Goal: Navigation & Orientation: Find specific page/section

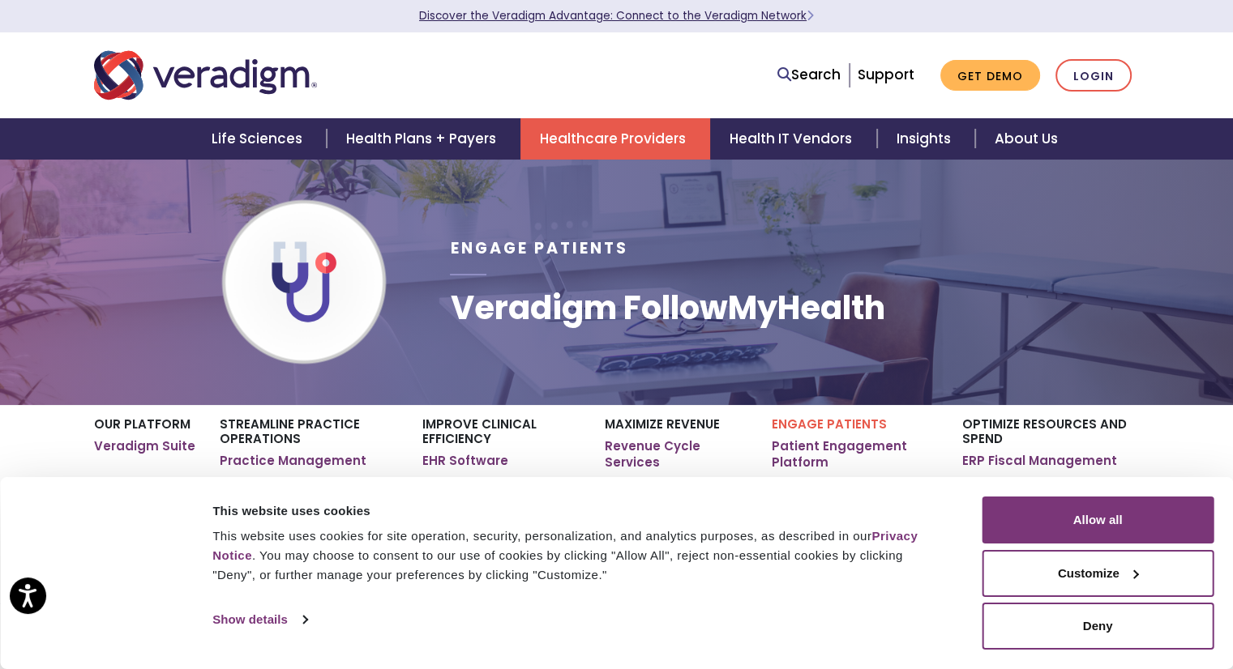
click at [687, 21] on link "Discover the Veradigm Advantage: Connect to the Veradigm Network" at bounding box center [616, 15] width 395 height 15
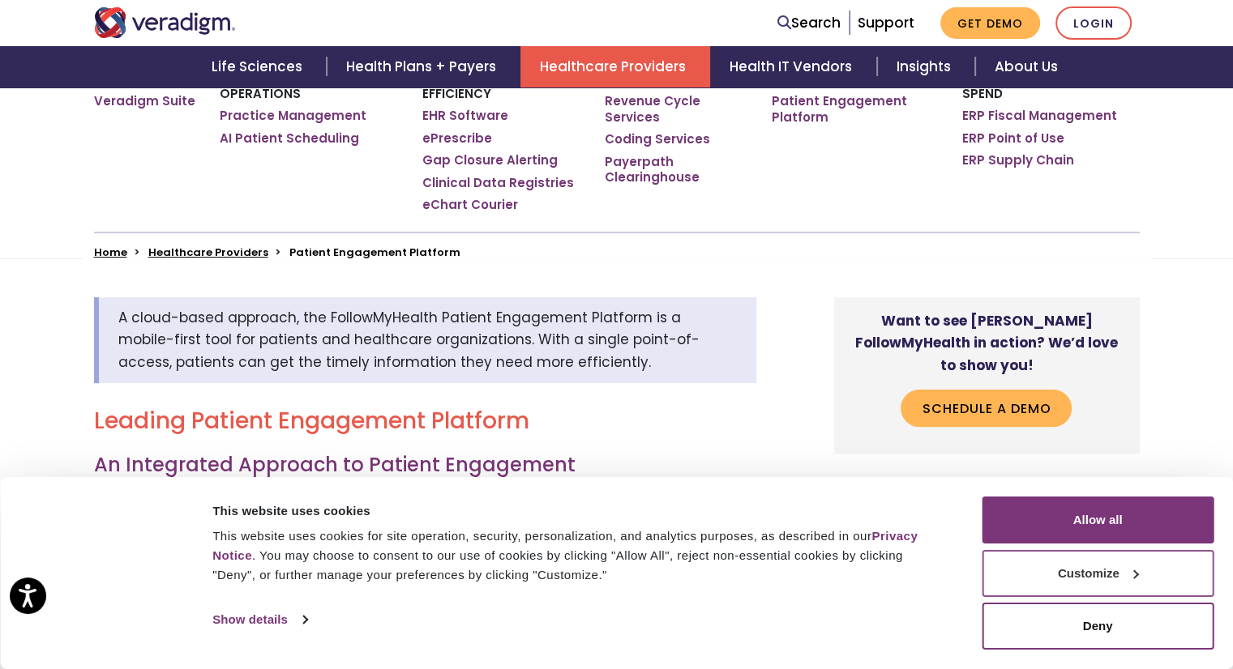
scroll to position [486, 0]
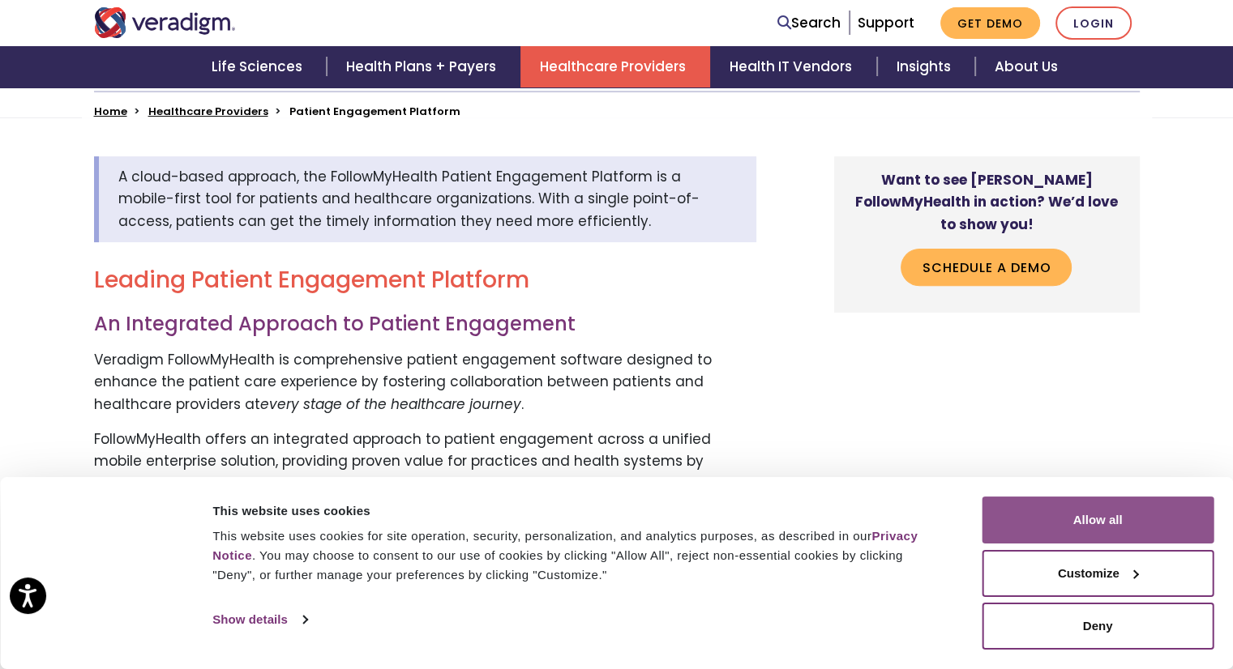
click at [1102, 526] on button "Allow all" at bounding box center [1097, 520] width 232 height 47
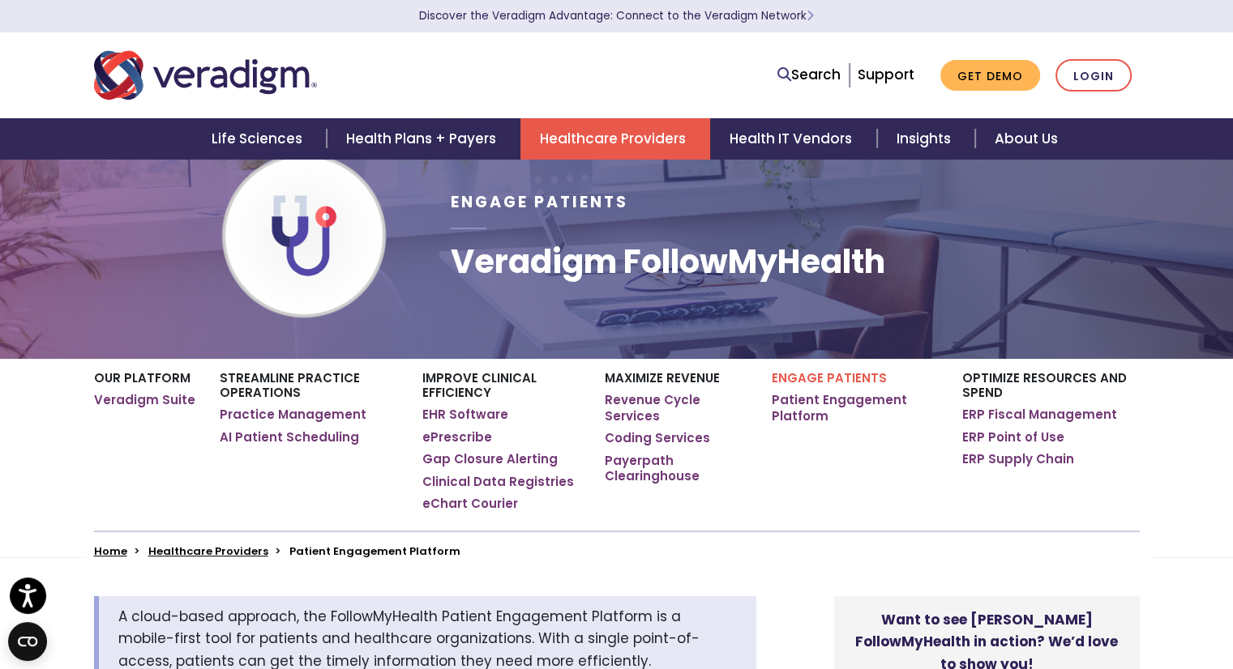
scroll to position [0, 0]
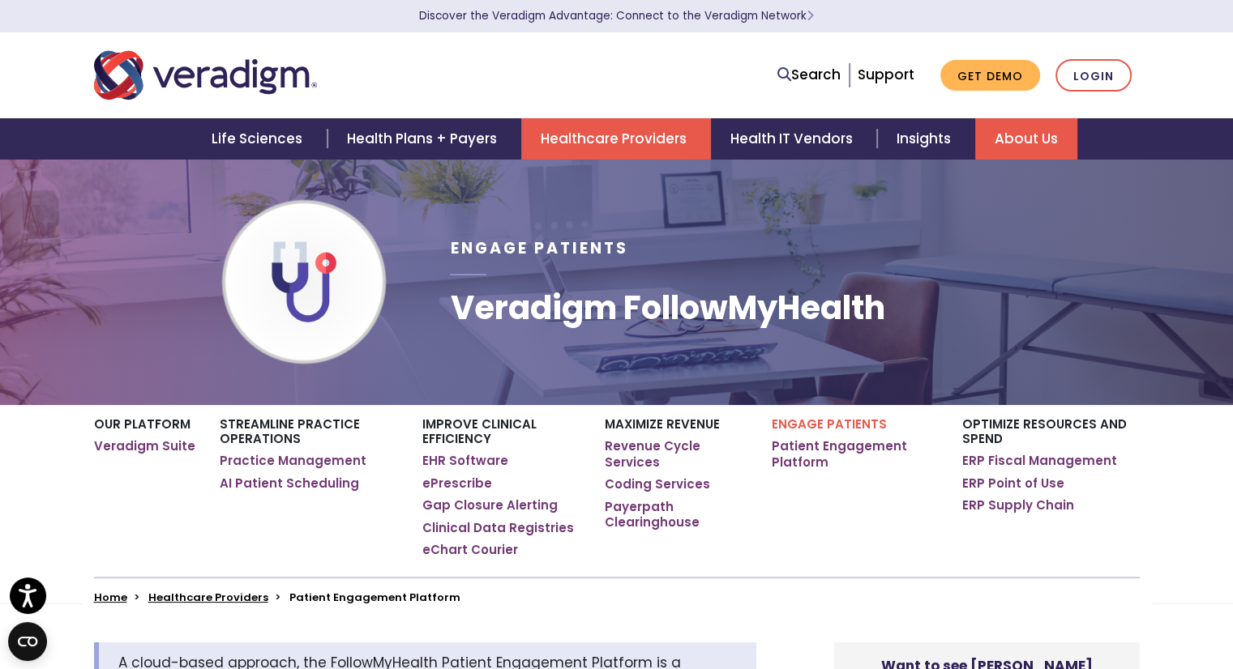
click at [992, 135] on link "About Us" at bounding box center [1026, 138] width 102 height 41
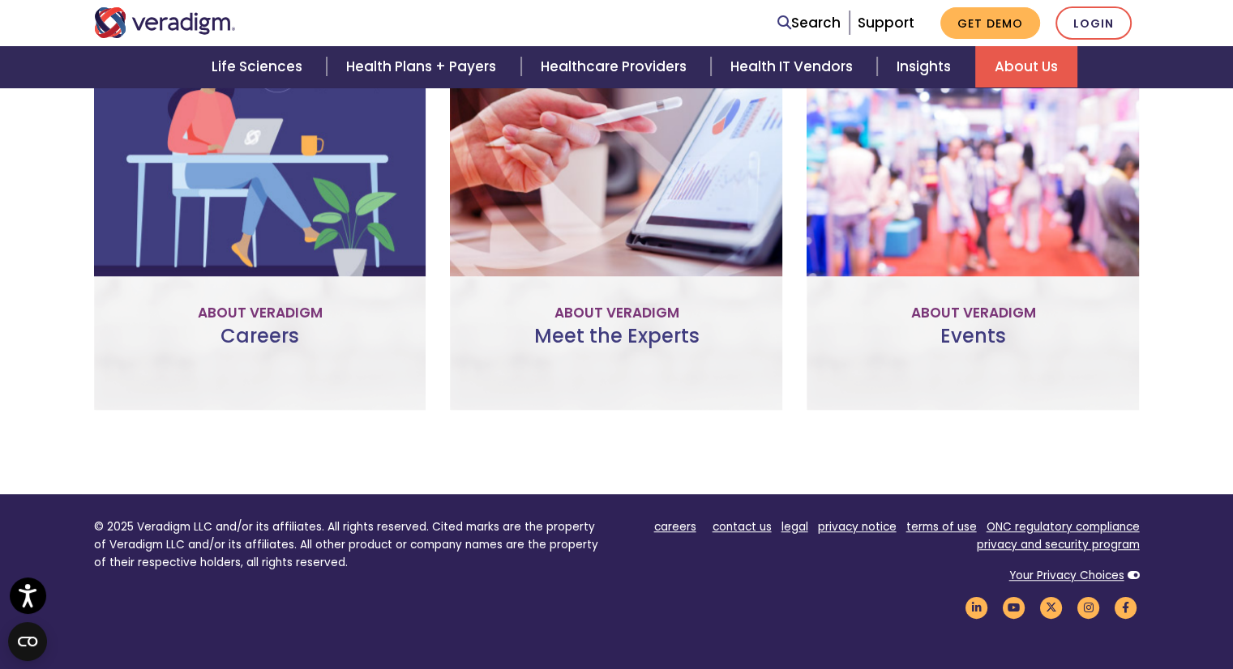
scroll to position [1148, 0]
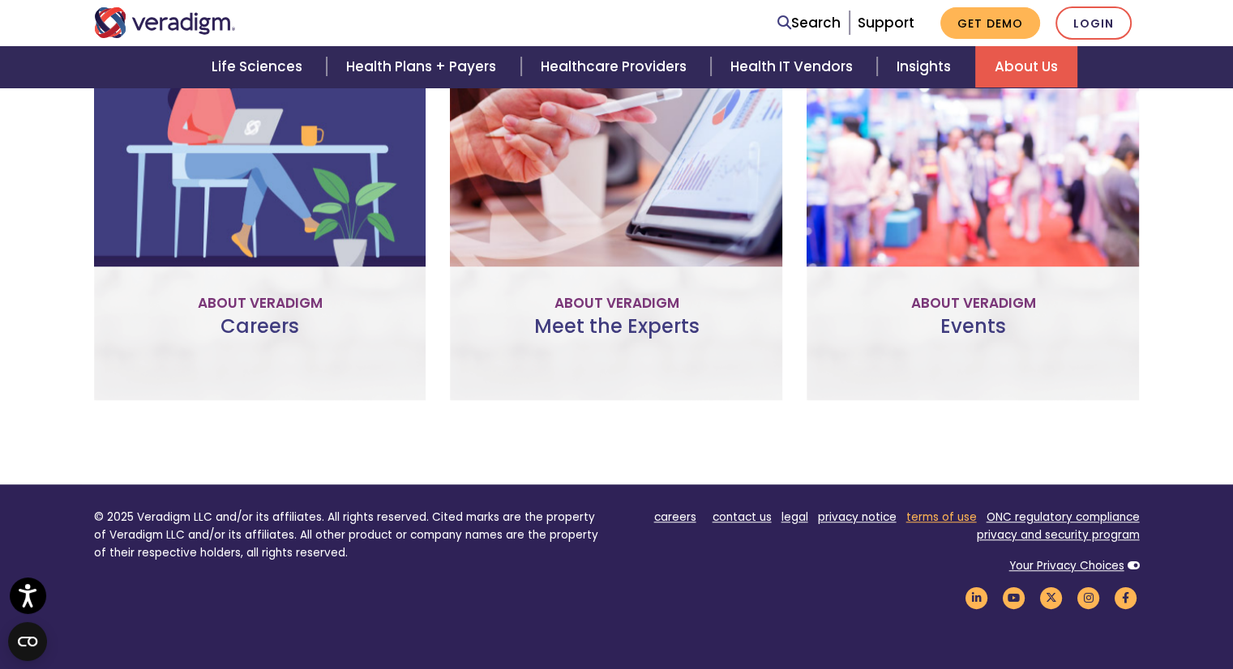
click at [929, 516] on link "terms of use" at bounding box center [941, 517] width 71 height 15
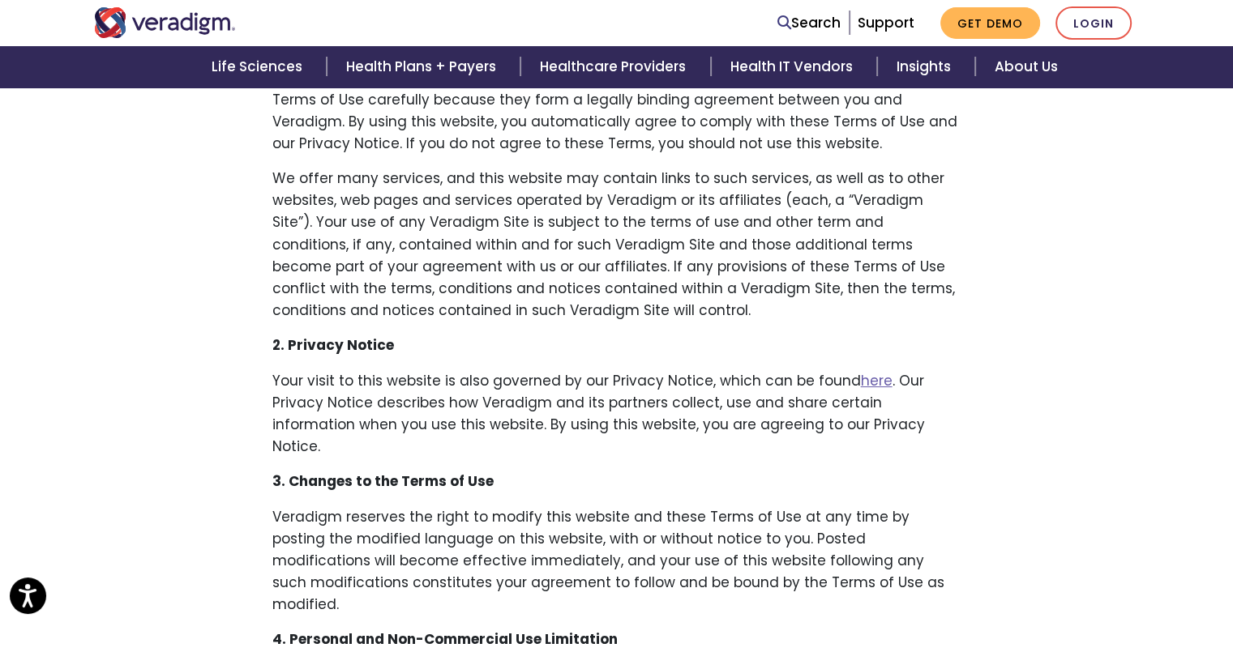
scroll to position [594, 0]
